Goal: Check status: Check status

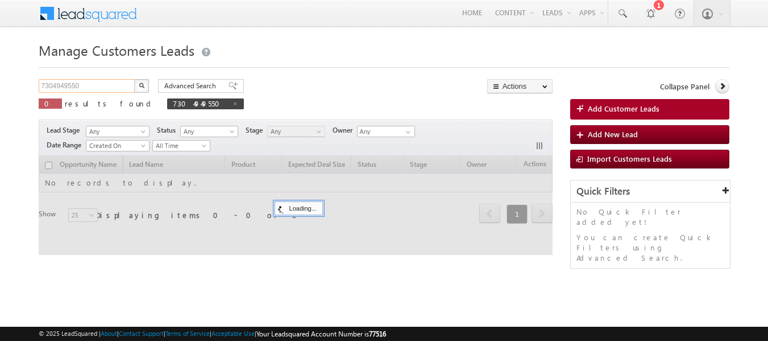
click at [88, 88] on input "7304949550" at bounding box center [87, 86] width 97 height 14
paste input "978474741"
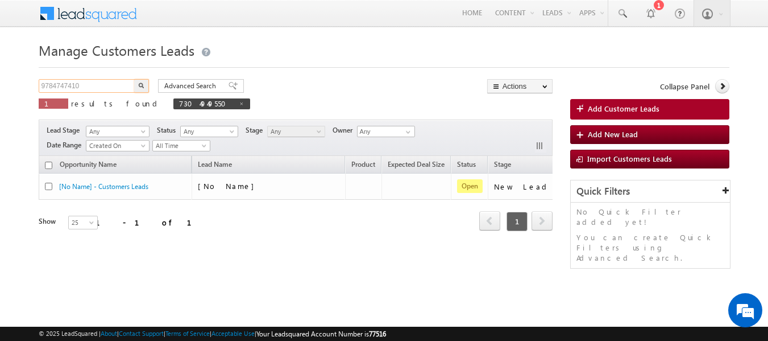
type input "9784747410"
click at [140, 84] on img "button" at bounding box center [141, 85] width 6 height 6
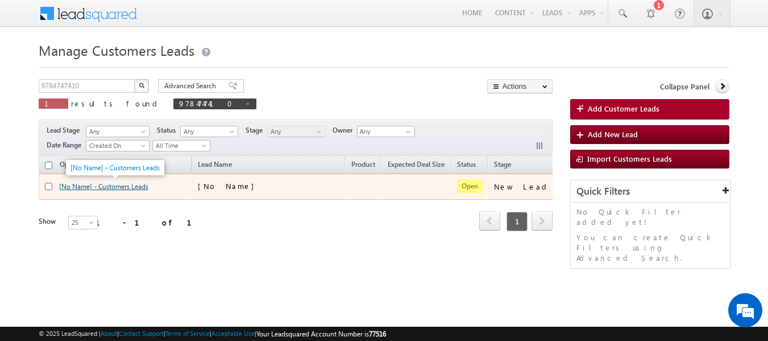
click at [126, 185] on link "[No Name] - Customers Leads" at bounding box center [103, 186] width 89 height 9
